Goal: Information Seeking & Learning: Learn about a topic

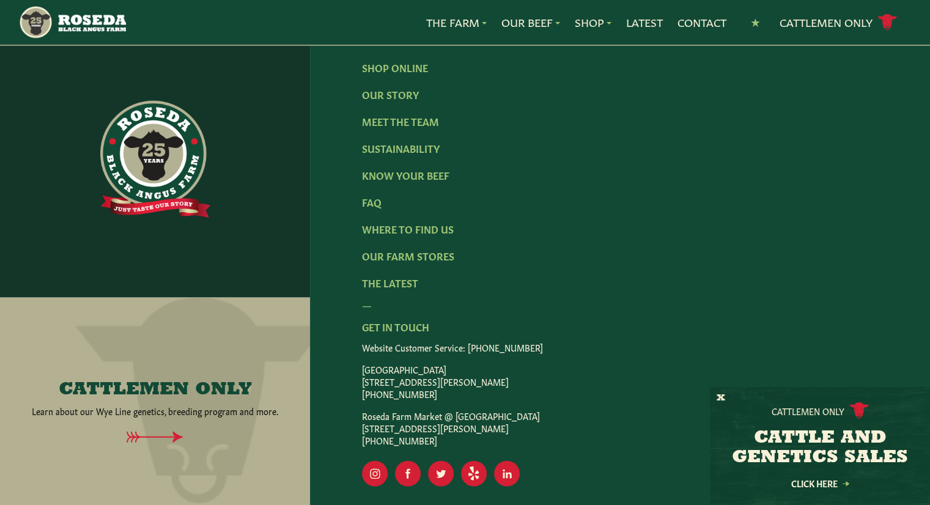
scroll to position [2560, 0]
click at [848, 442] on h3 "CATTLE AND GENETICS SALES" at bounding box center [820, 448] width 190 height 39
click at [841, 476] on div "Click Here" at bounding box center [820, 482] width 190 height 15
click at [835, 481] on link "Click Here" at bounding box center [820, 483] width 110 height 8
click at [377, 208] on link "FAQ" at bounding box center [372, 202] width 20 height 13
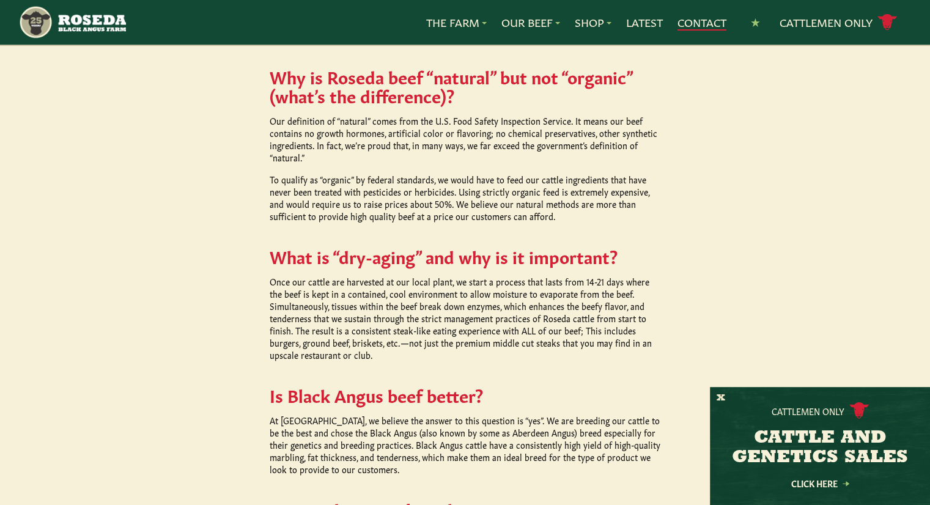
scroll to position [795, 0]
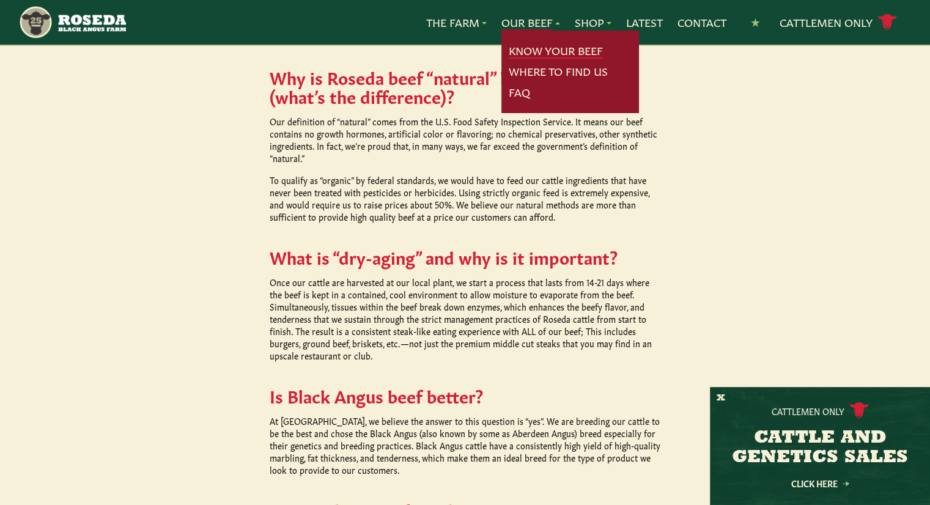
click at [543, 52] on link "Know Your Beef" at bounding box center [556, 51] width 94 height 16
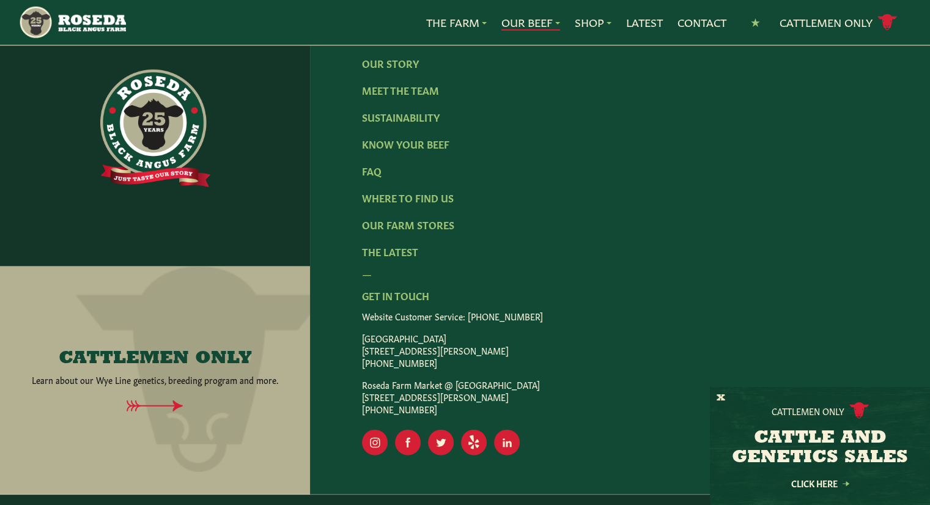
scroll to position [2689, 0]
